Goal: Information Seeking & Learning: Learn about a topic

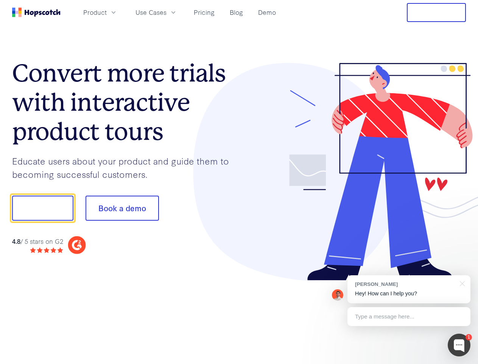
click at [239, 182] on div at bounding box center [352, 172] width 227 height 218
click at [107, 12] on span "Product" at bounding box center [94, 12] width 23 height 9
click at [167, 12] on span "Use Cases" at bounding box center [151, 12] width 31 height 9
click at [437, 13] on button "Free Trial" at bounding box center [436, 12] width 59 height 19
click at [42, 208] on button "Show me!" at bounding box center [42, 207] width 61 height 25
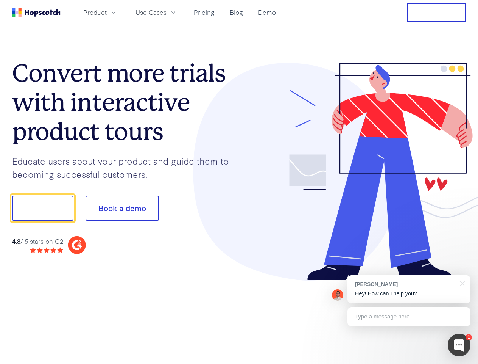
click at [122, 208] on button "Book a demo" at bounding box center [122, 207] width 73 height 25
click at [460, 345] on div at bounding box center [459, 344] width 23 height 23
click at [409, 363] on div "1 [PERSON_NAME] Hey! How can I help you? Type a message here... Free live chat …" at bounding box center [239, 364] width 478 height 0
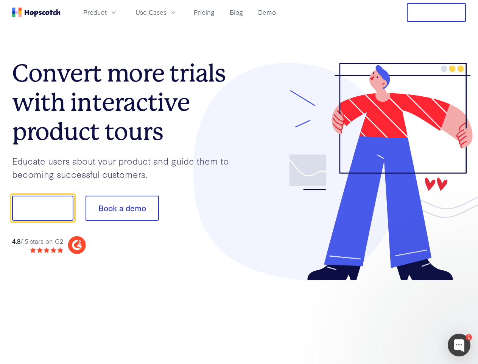
click at [461, 283] on div at bounding box center [400, 257] width 142 height 151
click at [409, 316] on div at bounding box center [400, 257] width 142 height 151
